Goal: Find specific page/section: Find specific page/section

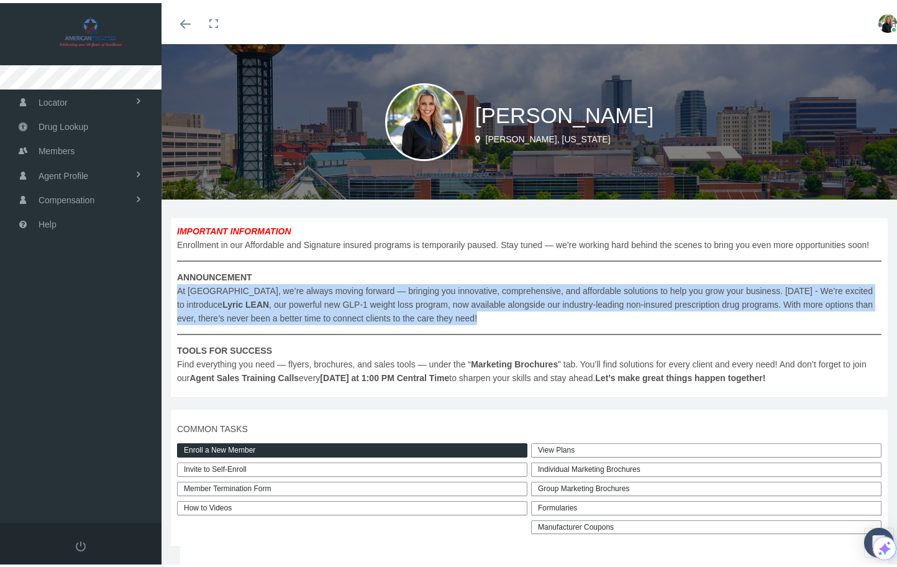
drag, startPoint x: 176, startPoint y: 301, endPoint x: 478, endPoint y: 328, distance: 302.6
click at [479, 328] on div "IMPORTANT INFORMATION Enrollment in our Affordable and Signature insured progra…" at bounding box center [529, 304] width 717 height 179
copy span "At PRAM, we’re always moving forward — bringing you innovative, comprehensive, …"
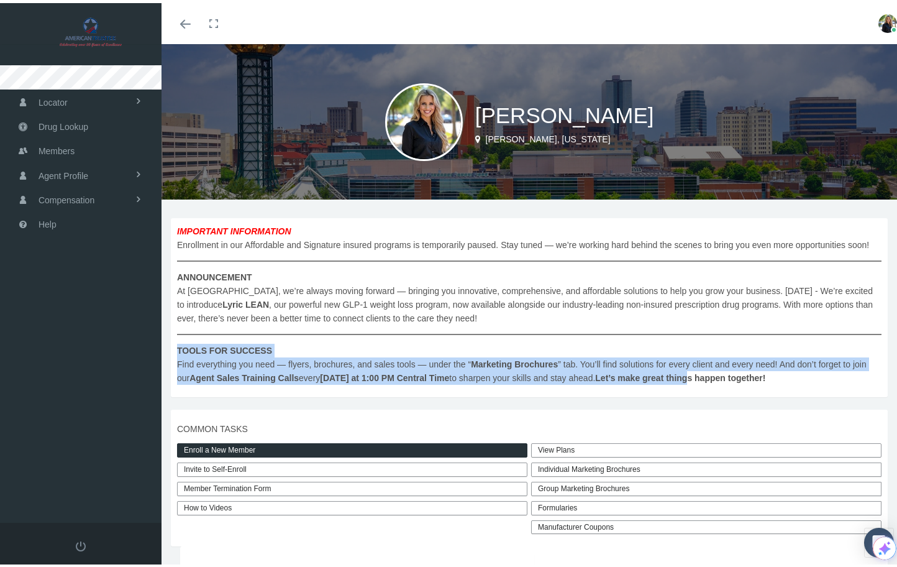
drag, startPoint x: 174, startPoint y: 359, endPoint x: 726, endPoint y: 395, distance: 553.0
click at [726, 394] on div "IMPORTANT INFORMATION Enrollment in our Affordable and Signature insured progra…" at bounding box center [529, 304] width 717 height 179
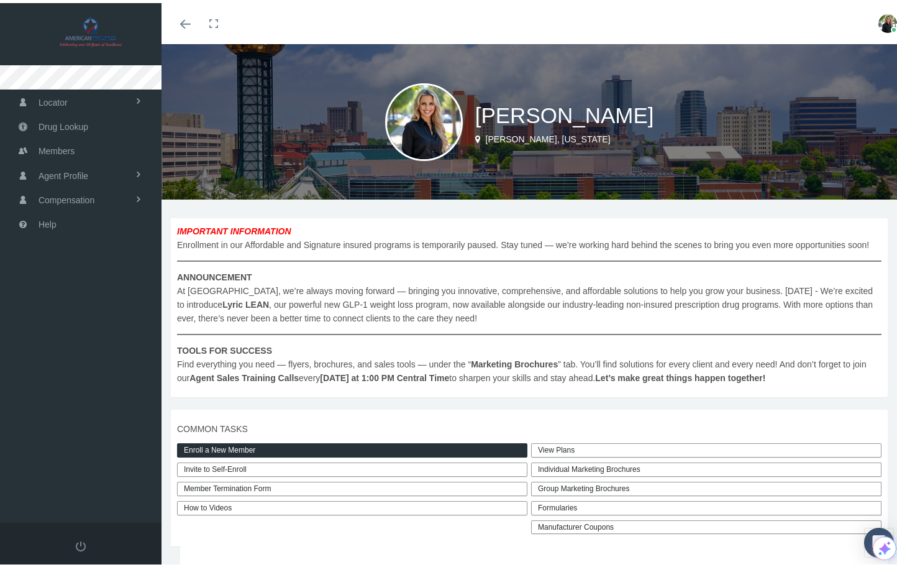
click at [629, 433] on span "COMMON TASKS" at bounding box center [529, 426] width 705 height 14
click at [557, 454] on link "View Plans" at bounding box center [706, 447] width 350 height 14
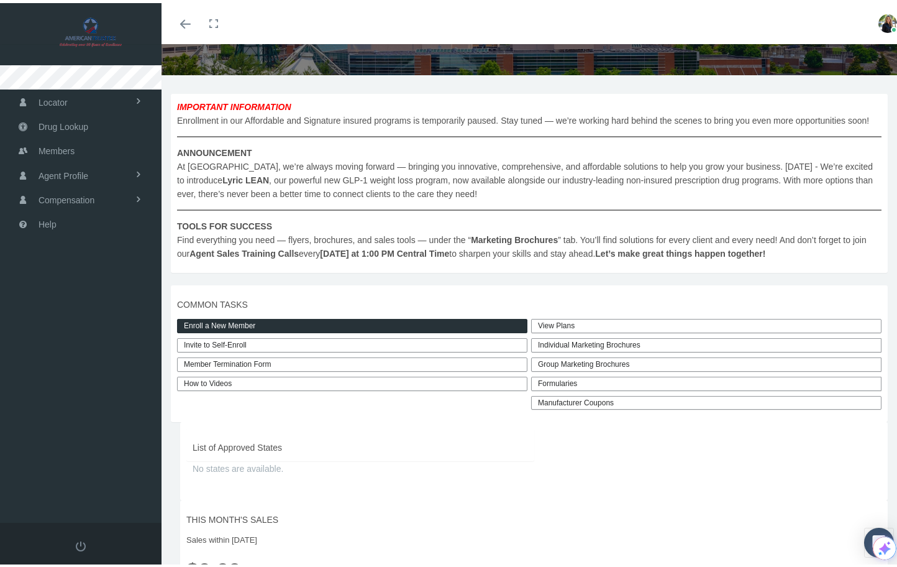
scroll to position [124, 0]
click at [544, 330] on link "View Plans" at bounding box center [706, 323] width 350 height 14
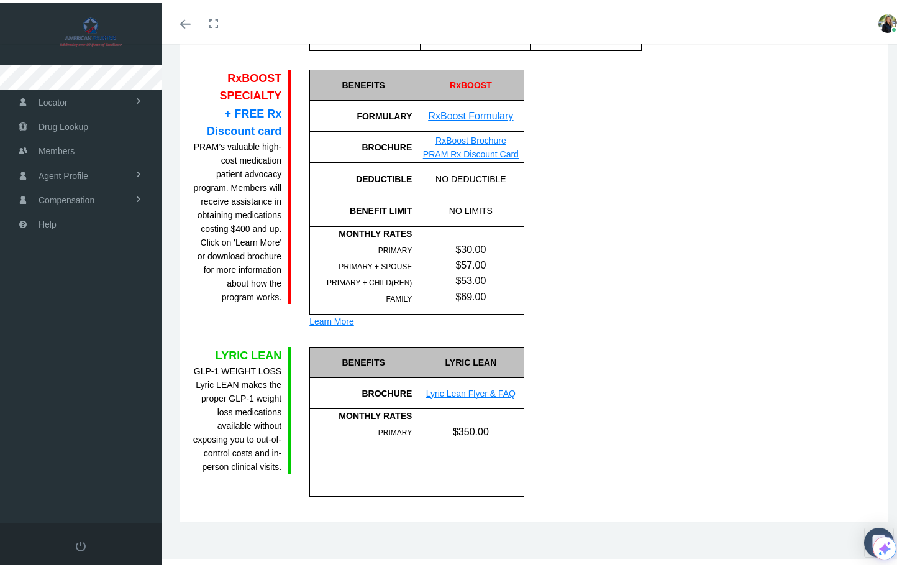
scroll to position [1104, 0]
